Goal: Task Accomplishment & Management: Use online tool/utility

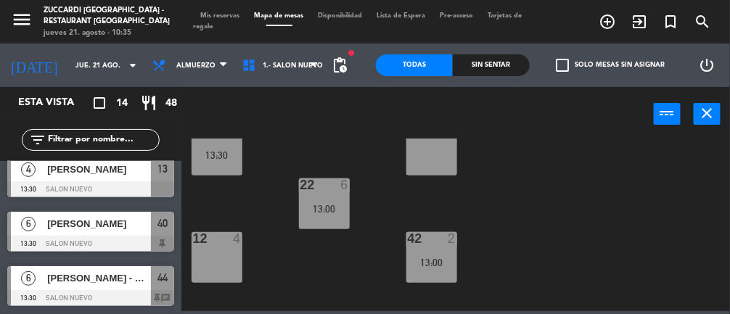
scroll to position [263, 0]
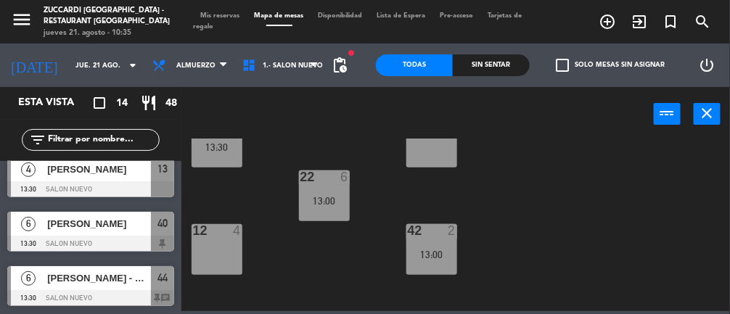
click at [425, 247] on div "42 2 13:00" at bounding box center [431, 249] width 51 height 51
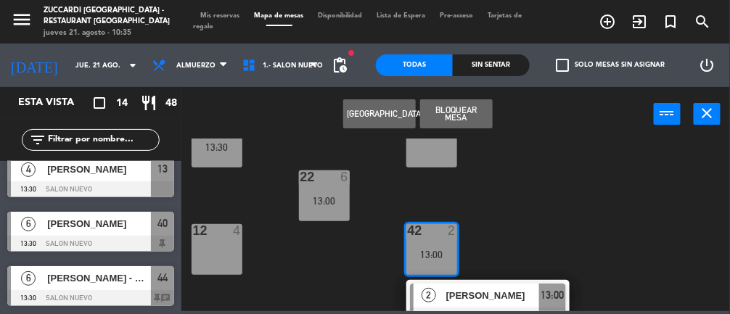
click at [229, 252] on div "12 4" at bounding box center [216, 249] width 51 height 51
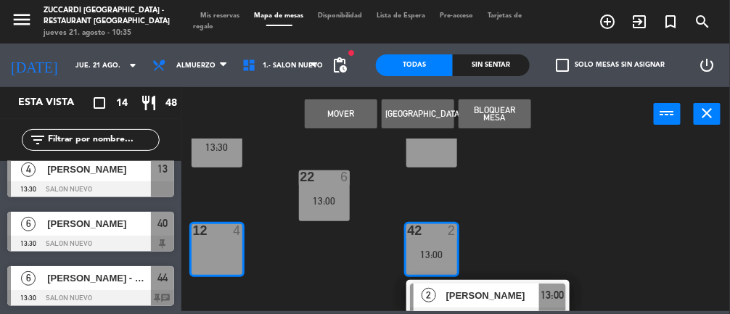
click at [329, 115] on button "Mover" at bounding box center [341, 113] width 73 height 29
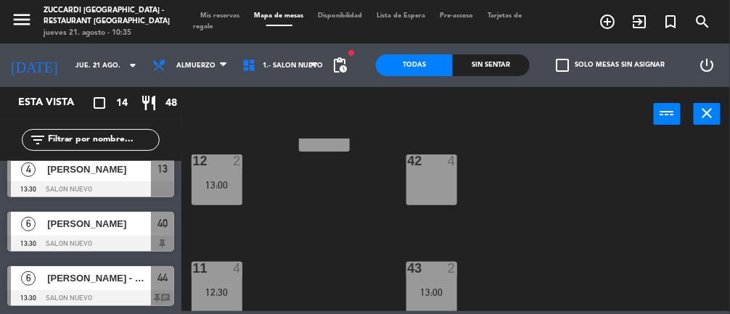
scroll to position [331, 0]
click at [448, 288] on div "13:00" at bounding box center [431, 293] width 51 height 10
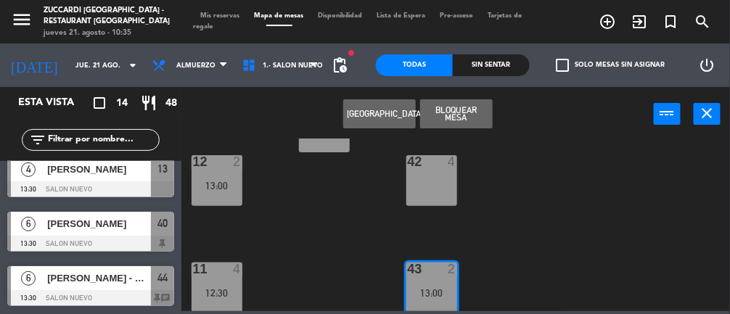
click at [423, 196] on div "42 4" at bounding box center [431, 180] width 51 height 51
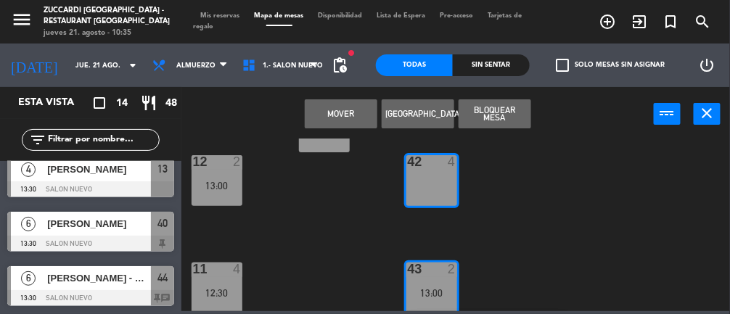
click at [334, 107] on button "Mover" at bounding box center [341, 113] width 73 height 29
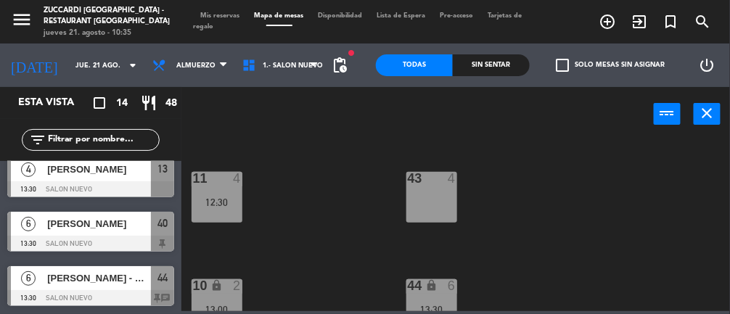
scroll to position [440, 0]
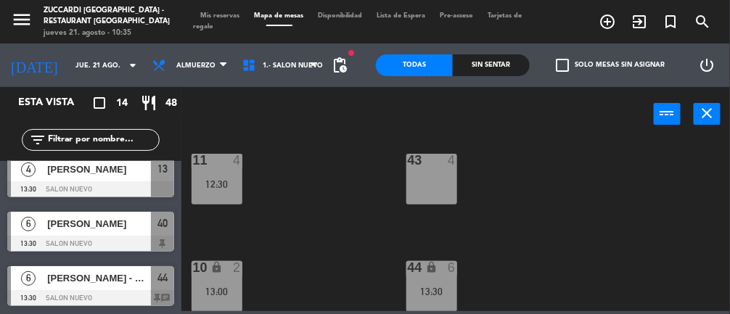
click at [438, 288] on div "13:30" at bounding box center [431, 292] width 51 height 10
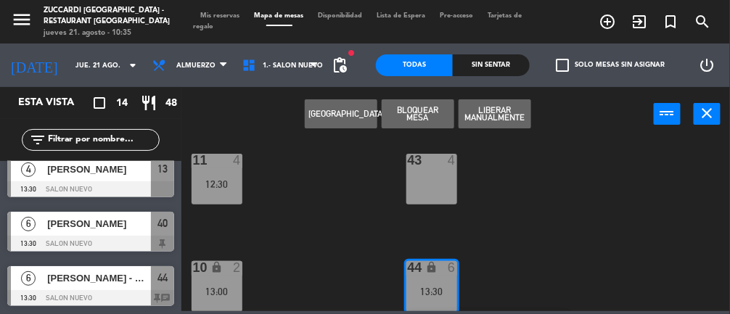
click at [439, 185] on div "43 4" at bounding box center [431, 179] width 51 height 51
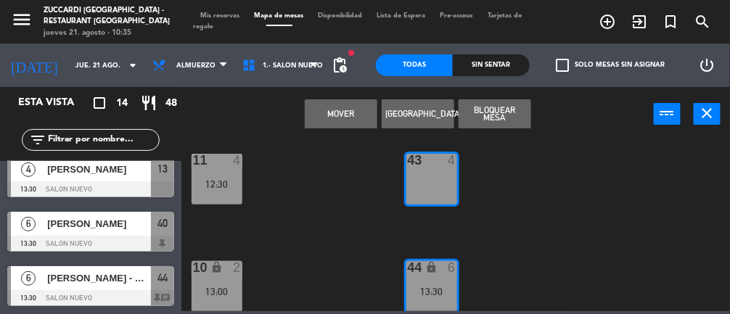
click at [333, 113] on button "Mover" at bounding box center [341, 113] width 73 height 29
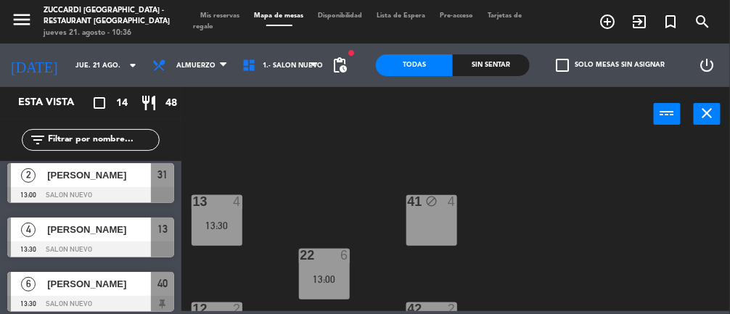
scroll to position [550, 0]
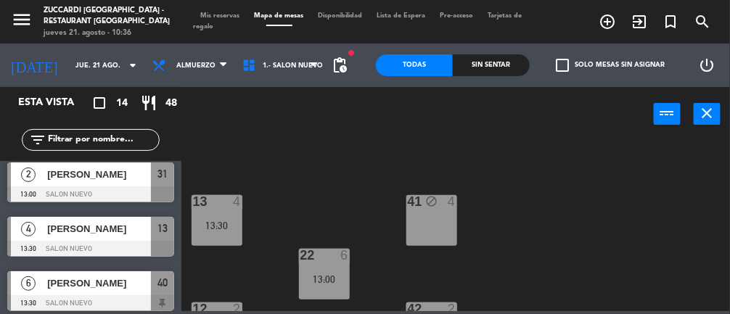
click at [218, 216] on div "13 4 13:30" at bounding box center [216, 220] width 51 height 51
click at [444, 213] on div "41 block 4" at bounding box center [431, 220] width 51 height 51
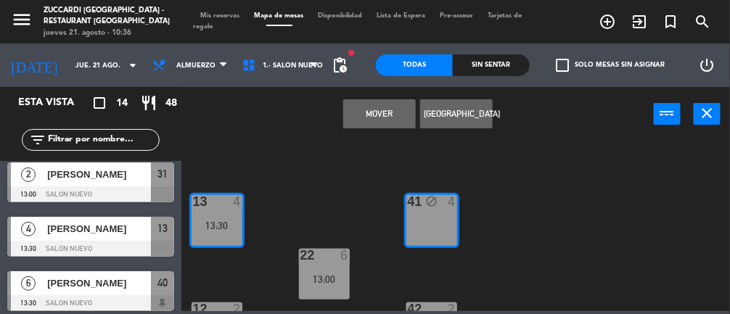
click at [376, 109] on button "Mover" at bounding box center [379, 113] width 73 height 29
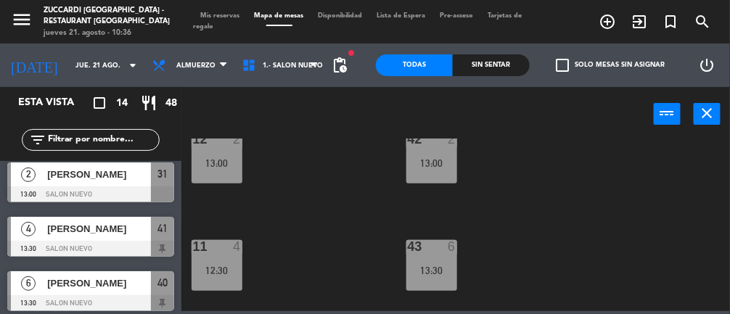
scroll to position [358, 0]
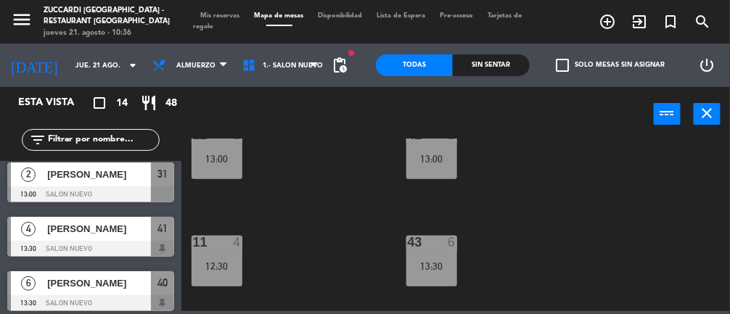
click at [241, 252] on div "11 4 12:30" at bounding box center [216, 261] width 51 height 51
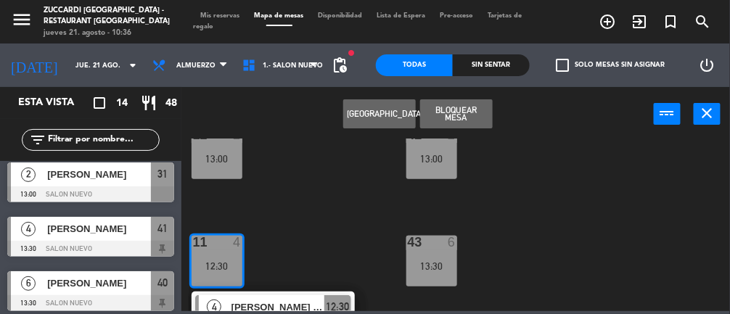
click at [537, 207] on div "30 2 12:30 31 2 13:00 32 2 13:00 20 2 12:30 21 6 13:00 40 block 6 13:30 13 4 41…" at bounding box center [459, 225] width 541 height 173
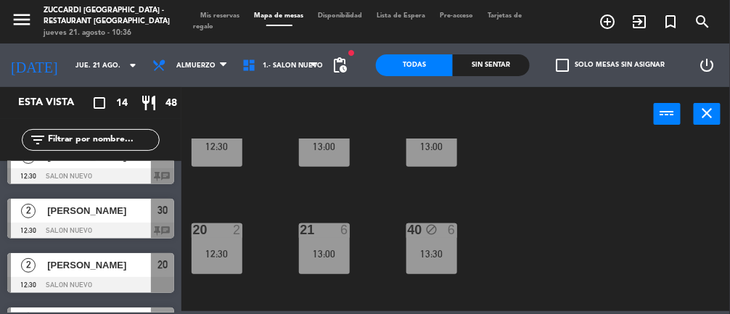
scroll to position [0, 0]
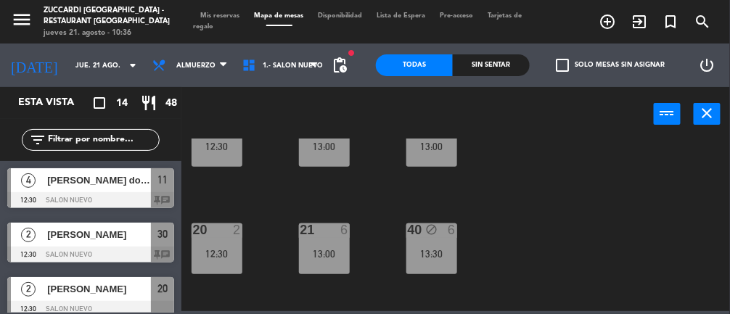
click at [66, 184] on span "[PERSON_NAME] dos Passos" at bounding box center [99, 180] width 104 height 15
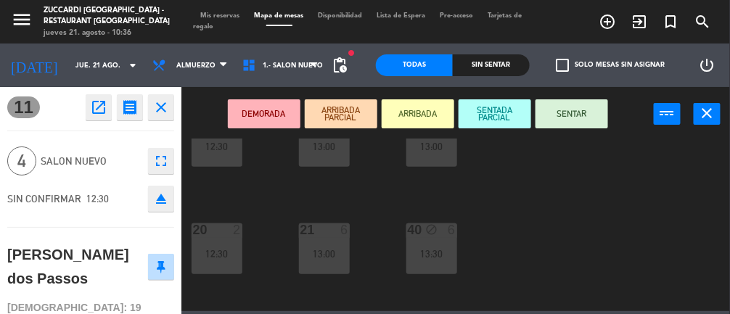
click at [234, 249] on div "12:30" at bounding box center [216, 254] width 51 height 10
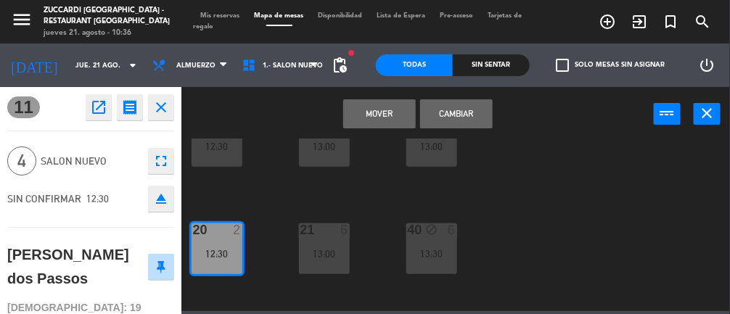
click at [466, 112] on button "Cambiar" at bounding box center [456, 113] width 73 height 29
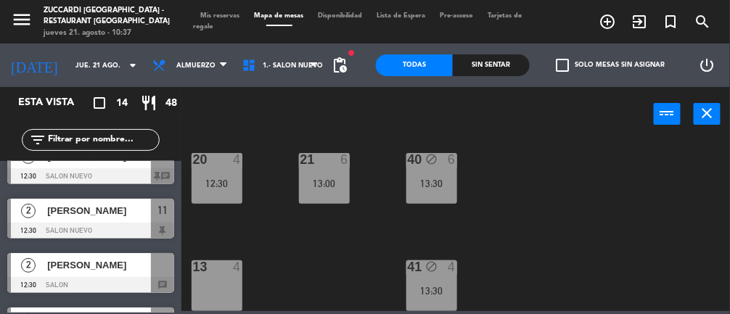
scroll to position [67, 0]
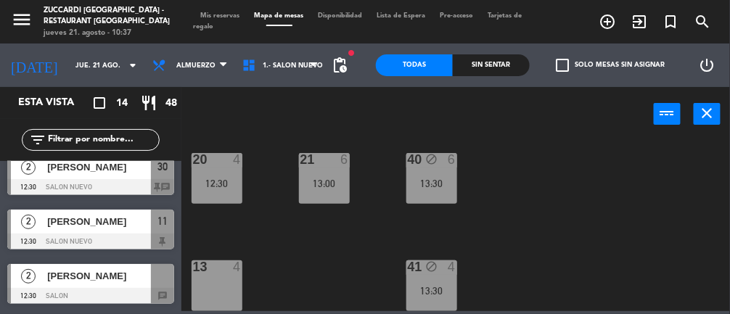
click at [67, 271] on span "[PERSON_NAME]" at bounding box center [99, 275] width 104 height 15
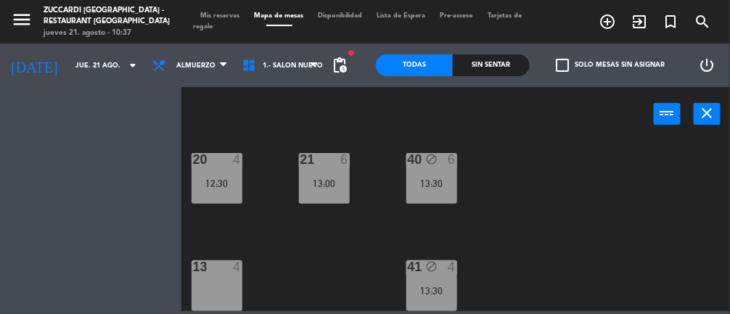
click at [211, 280] on div "13 4" at bounding box center [216, 285] width 51 height 51
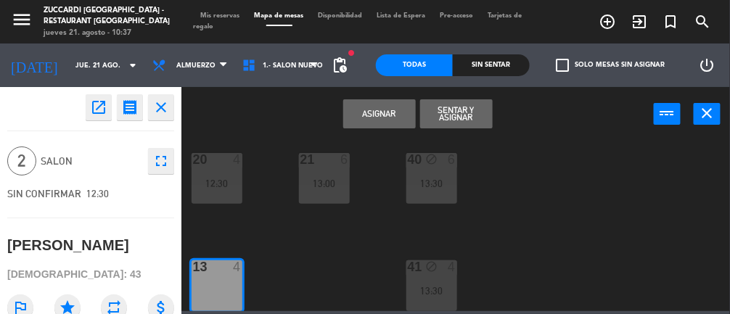
click at [369, 111] on button "Asignar" at bounding box center [379, 113] width 73 height 29
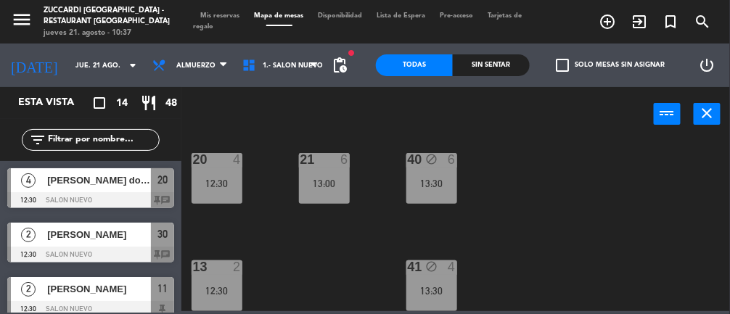
scroll to position [0, 0]
click at [78, 73] on input "jue. 21 ago." at bounding box center [115, 65] width 94 height 22
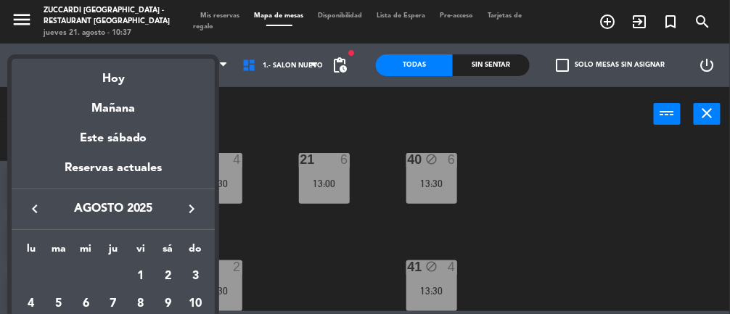
click at [124, 120] on div "Este sábado" at bounding box center [113, 138] width 203 height 41
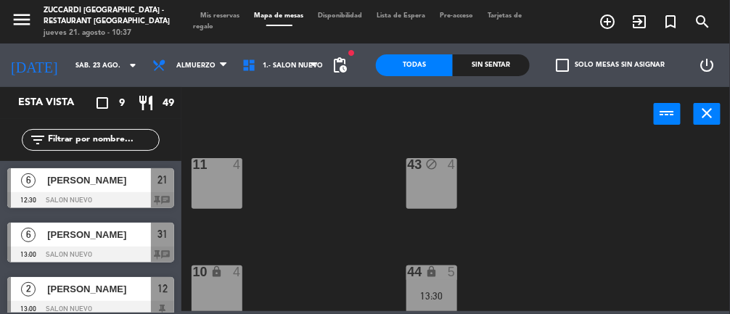
scroll to position [440, 0]
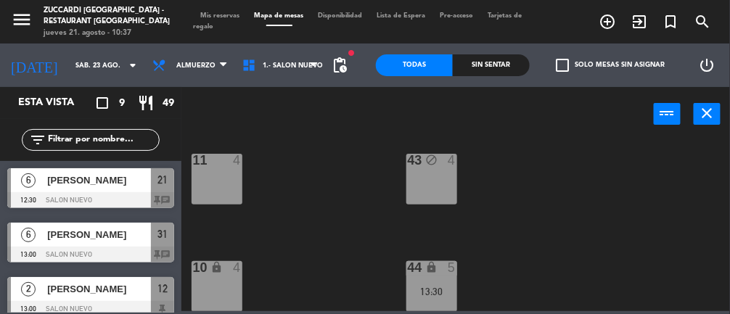
click at [96, 72] on input "sáb. 23 ago." at bounding box center [115, 65] width 94 height 22
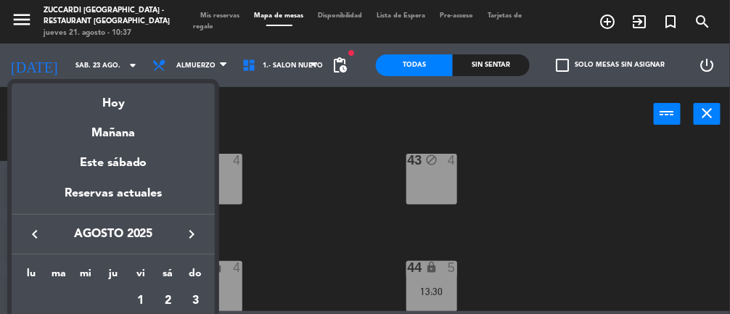
click at [125, 105] on div "Hoy" at bounding box center [113, 98] width 203 height 30
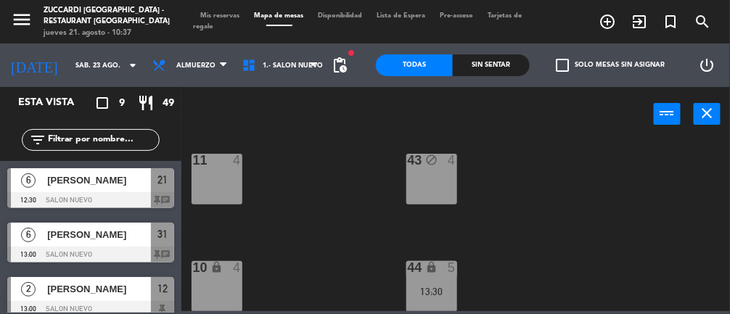
type input "jue. 21 ago."
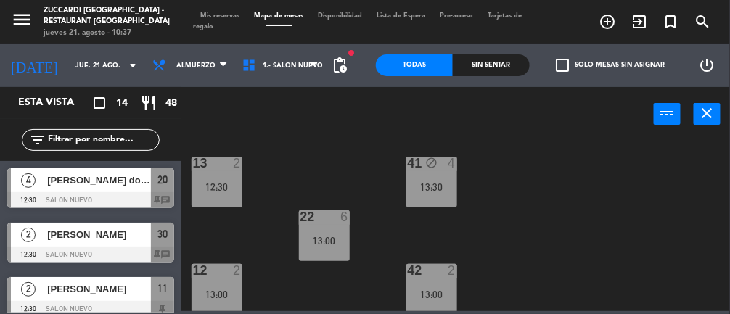
scroll to position [239, 0]
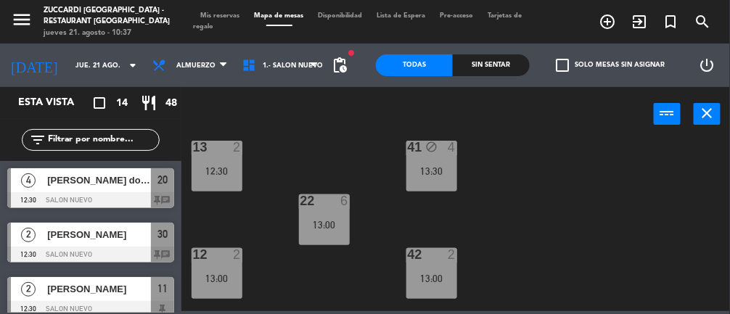
click at [437, 172] on div "13:30" at bounding box center [431, 171] width 51 height 10
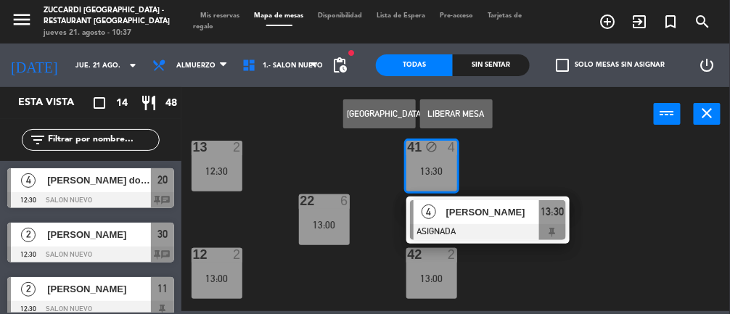
click at [574, 271] on div "30 2 12:30 31 2 13:00 32 2 13:00 20 4 12:30 21 6 13:00 40 block 6 13:30 13 2 12…" at bounding box center [459, 225] width 541 height 173
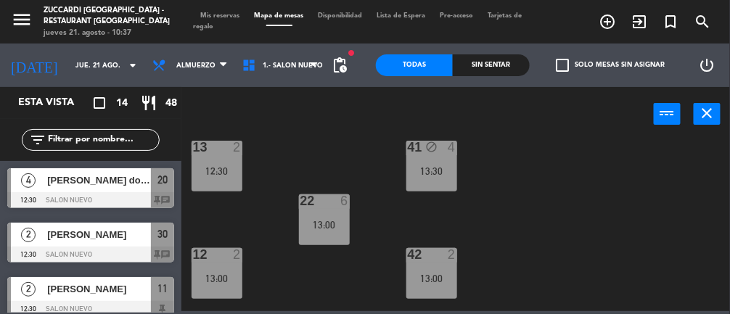
scroll to position [440, 0]
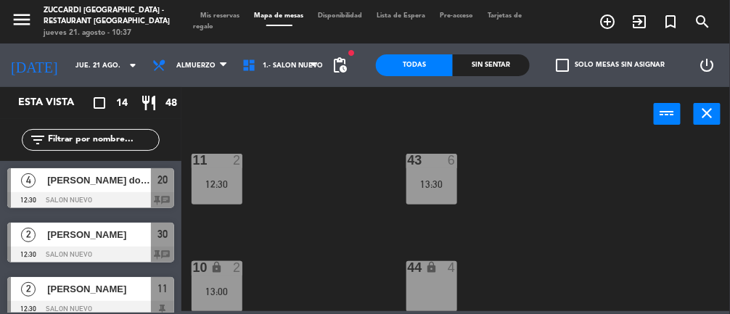
click at [98, 236] on span "[PERSON_NAME]" at bounding box center [99, 234] width 104 height 15
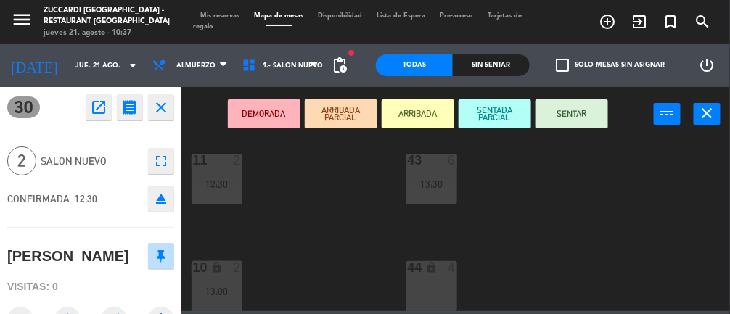
click at [343, 228] on div "30 2 12:30 31 2 13:00 32 2 13:00 20 4 12:30 21 6 13:00 40 block 6 13:30 13 2 12…" at bounding box center [459, 225] width 541 height 173
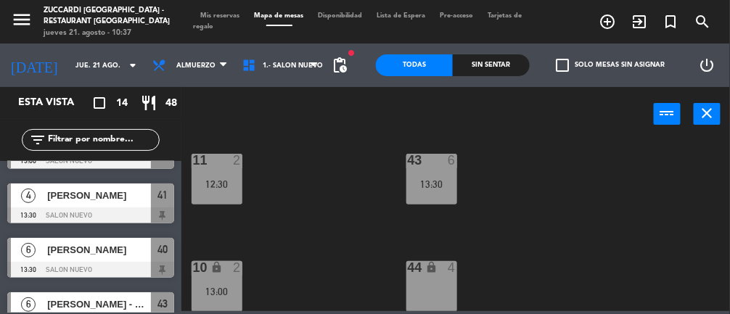
scroll to position [587, 0]
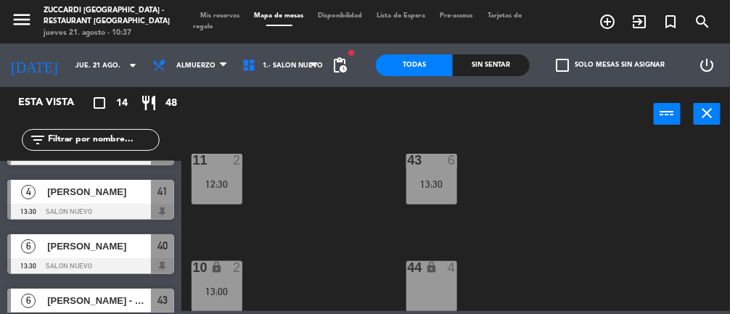
click at [107, 204] on div at bounding box center [90, 212] width 167 height 16
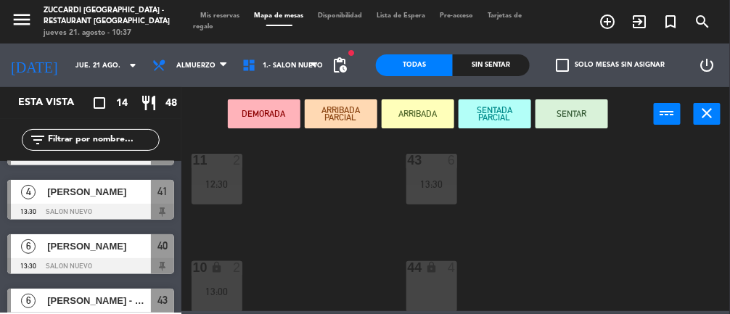
click at [437, 284] on div "44 lock 4" at bounding box center [431, 286] width 51 height 51
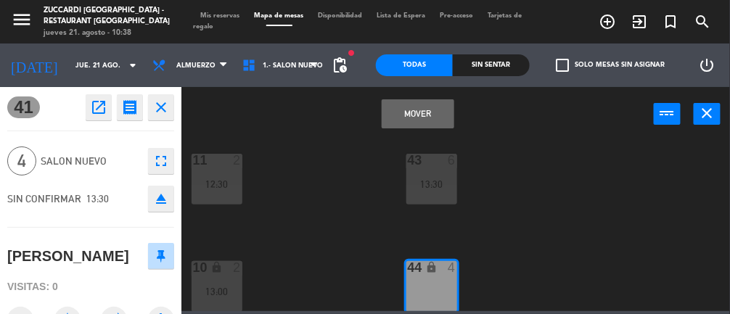
click at [411, 116] on button "Mover" at bounding box center [418, 113] width 73 height 29
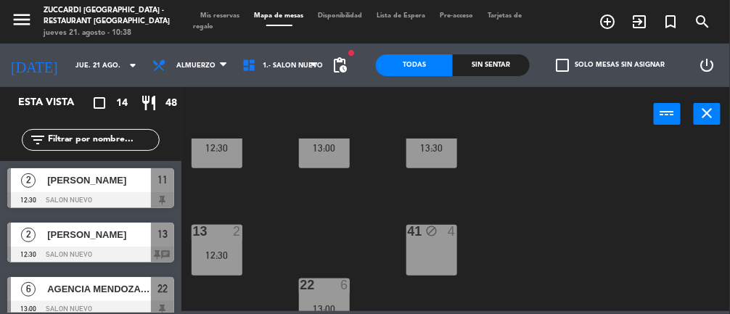
scroll to position [0, 0]
